Goal: Transaction & Acquisition: Purchase product/service

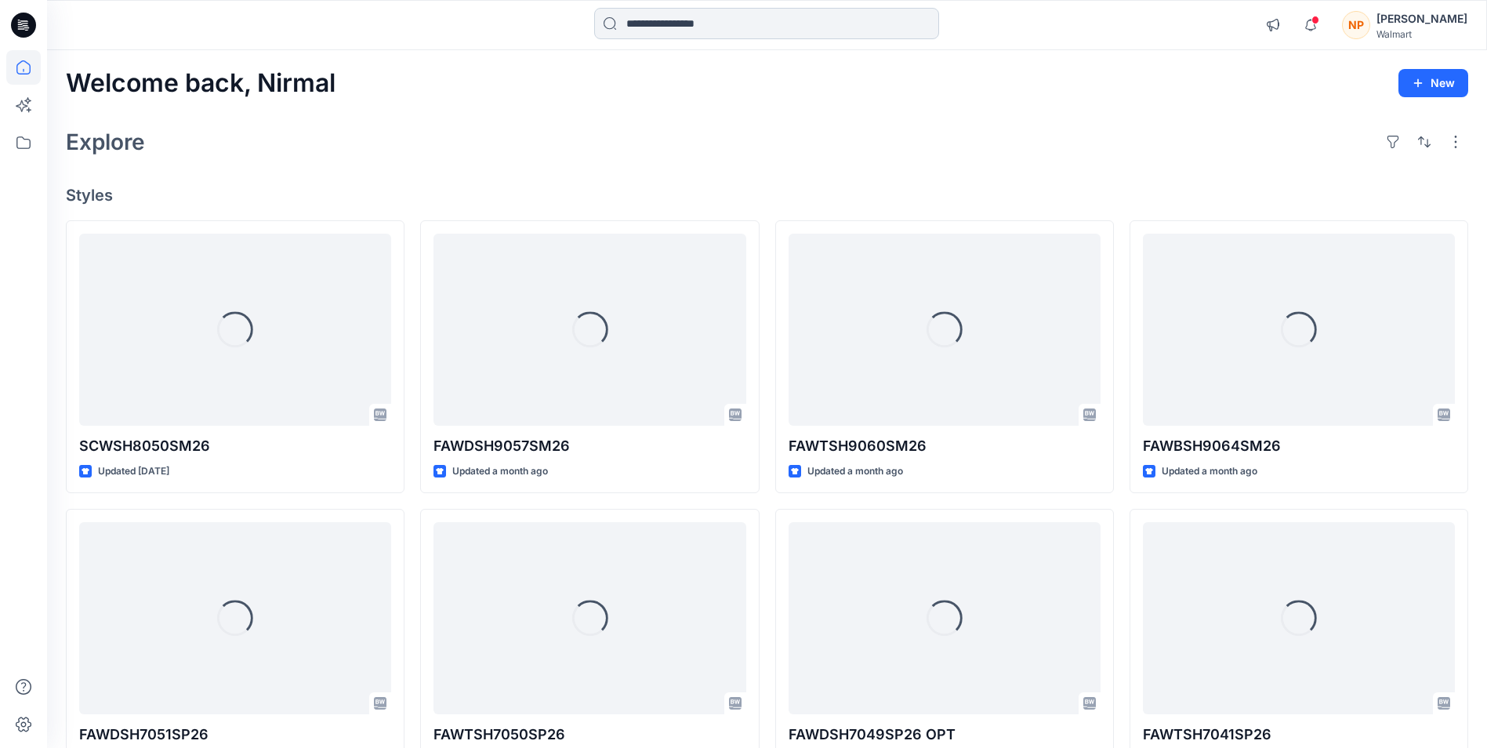
click at [683, 27] on input at bounding box center [766, 23] width 345 height 31
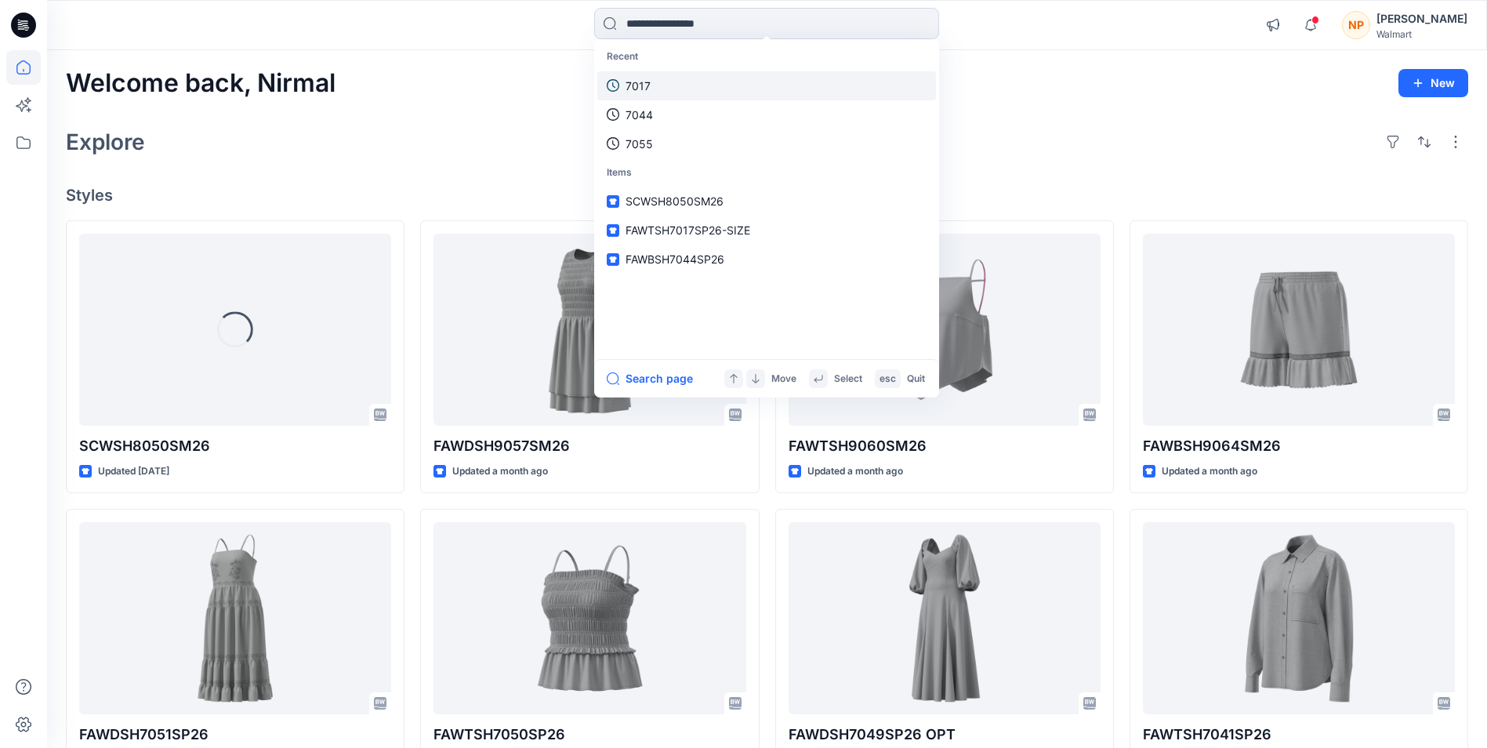
click at [650, 78] on p "7017" at bounding box center [637, 86] width 25 height 16
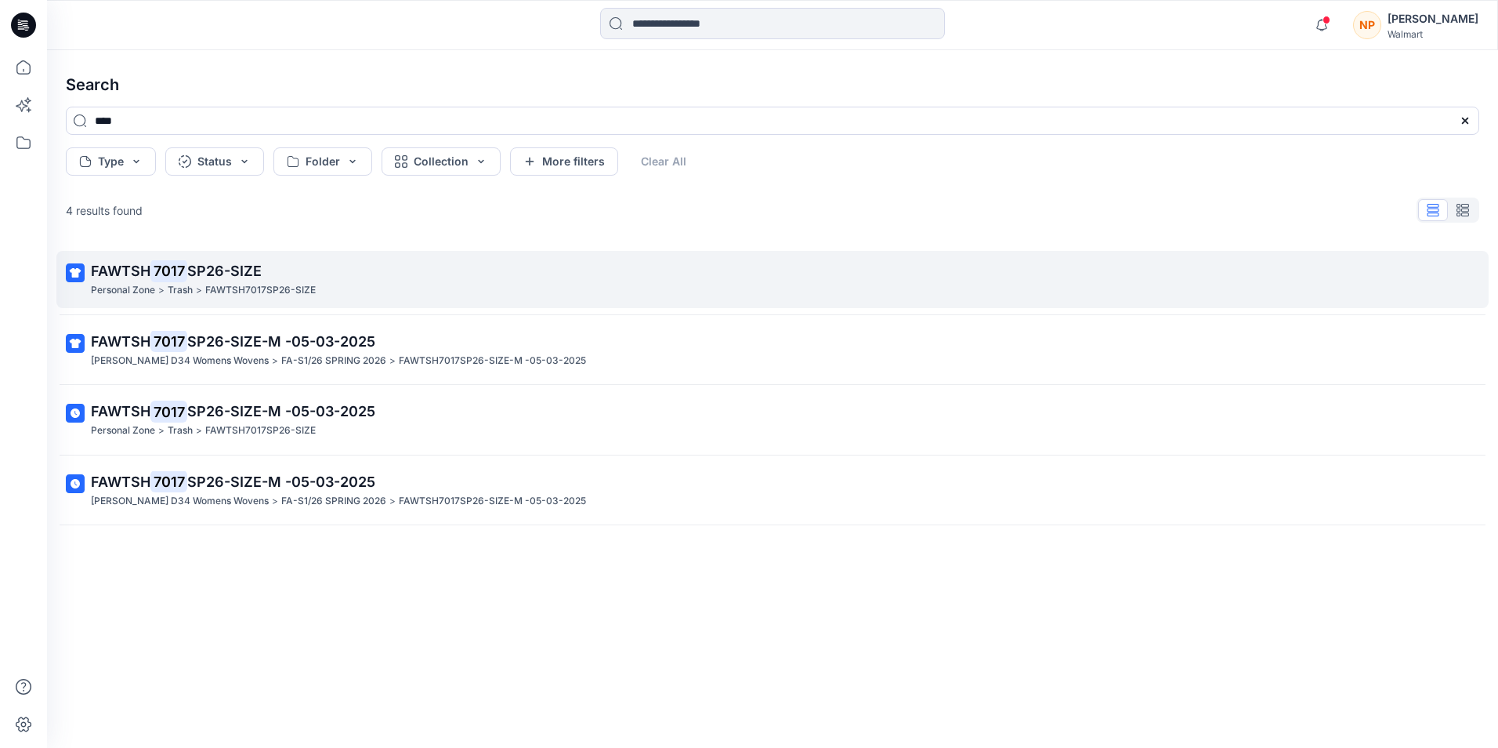
click at [201, 267] on span "SP26-SIZE" at bounding box center [224, 271] width 74 height 16
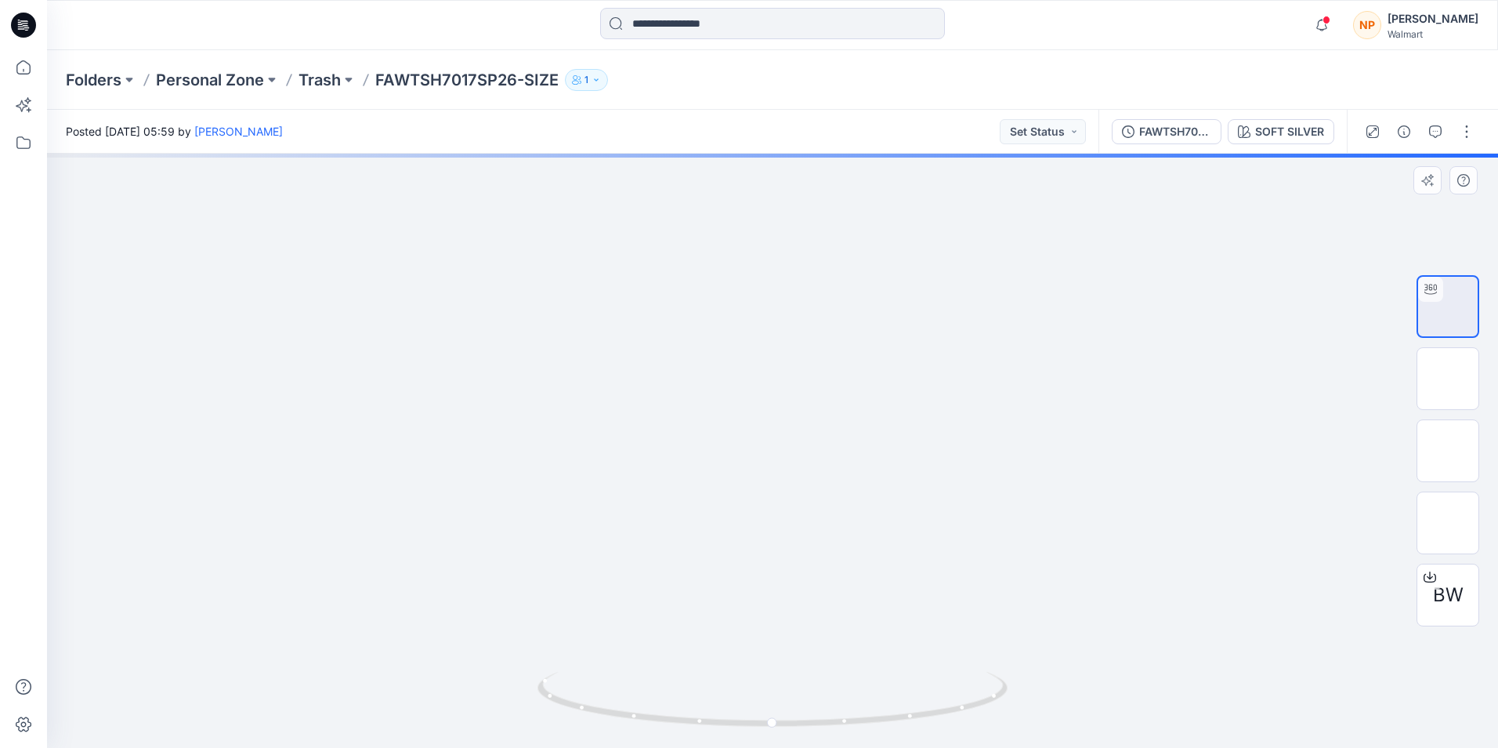
drag, startPoint x: 795, startPoint y: 345, endPoint x: 811, endPoint y: 602, distance: 257.6
click at [811, 39] on img at bounding box center [773, 39] width 1319 height 0
